Goal: Learn about a topic

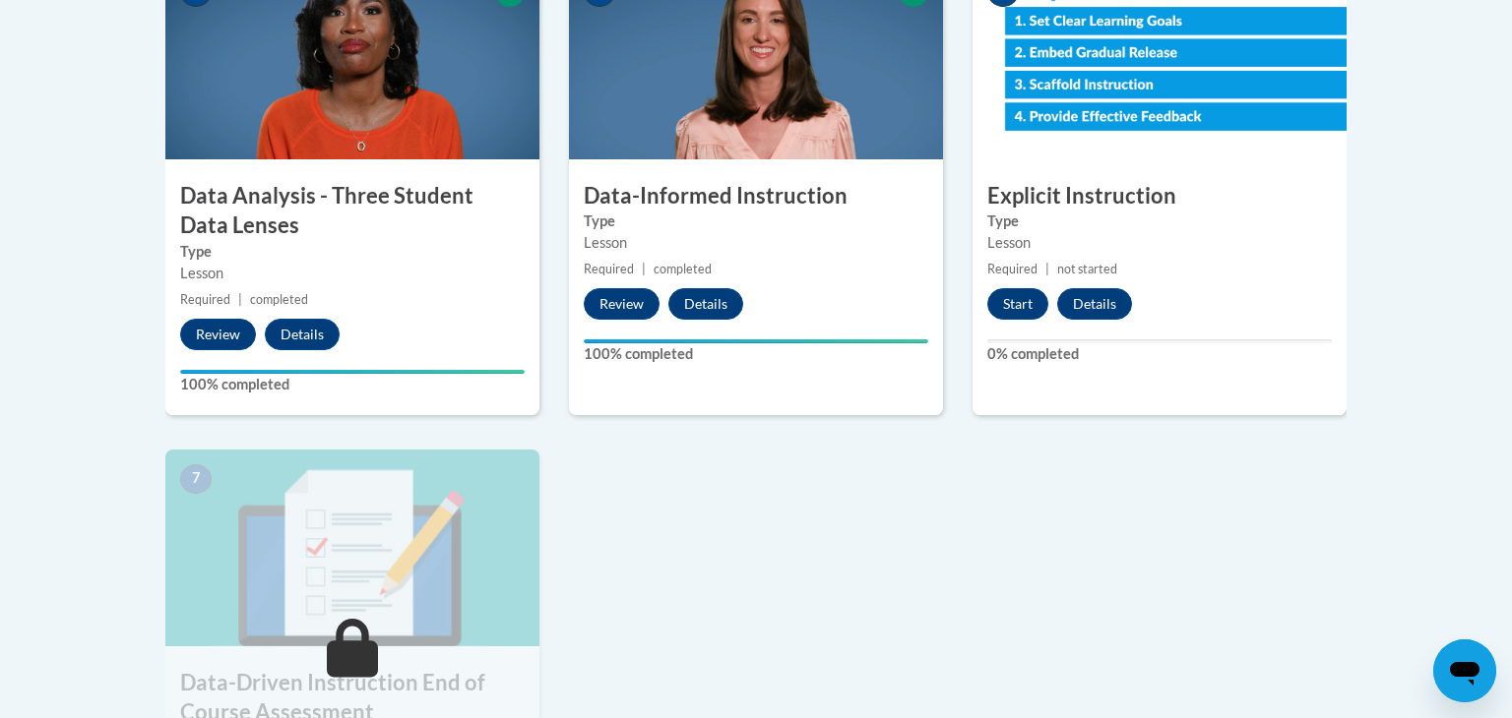
scroll to position [1201, 0]
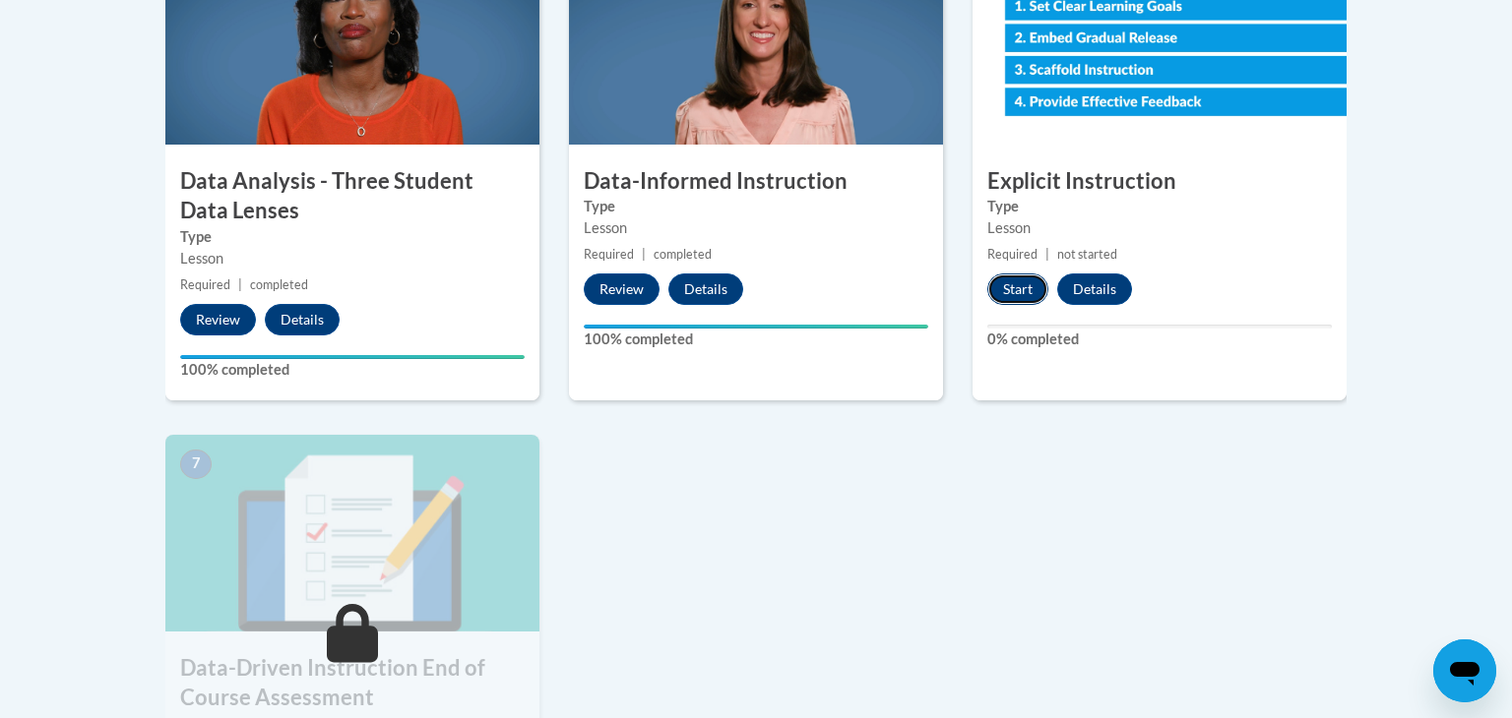
click at [1006, 274] on button "Start" at bounding box center [1017, 289] width 61 height 31
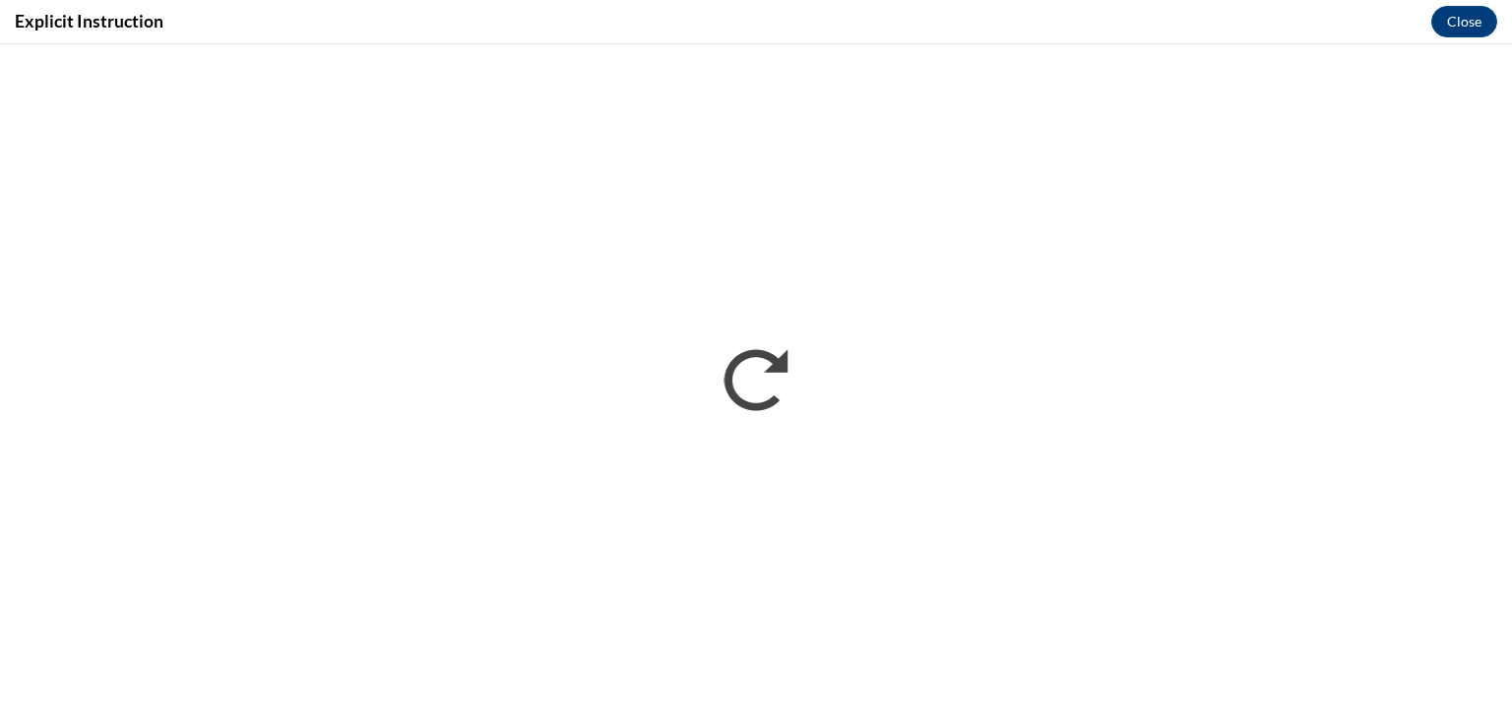
scroll to position [0, 0]
